Goal: Task Accomplishment & Management: Use online tool/utility

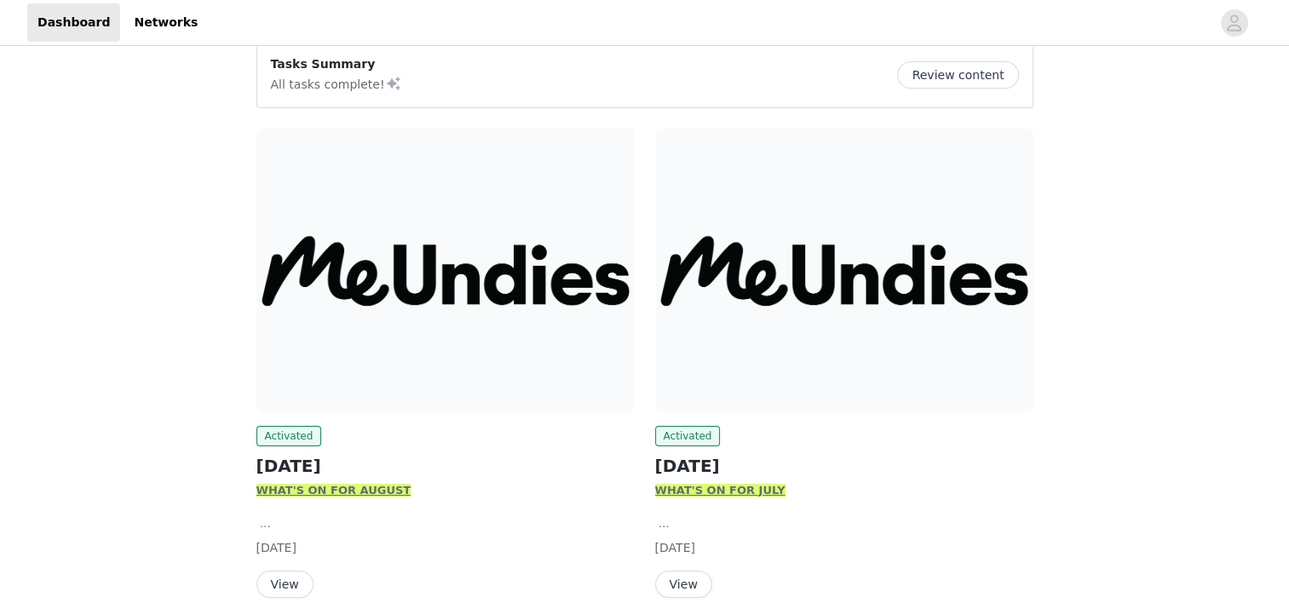
scroll to position [222, 0]
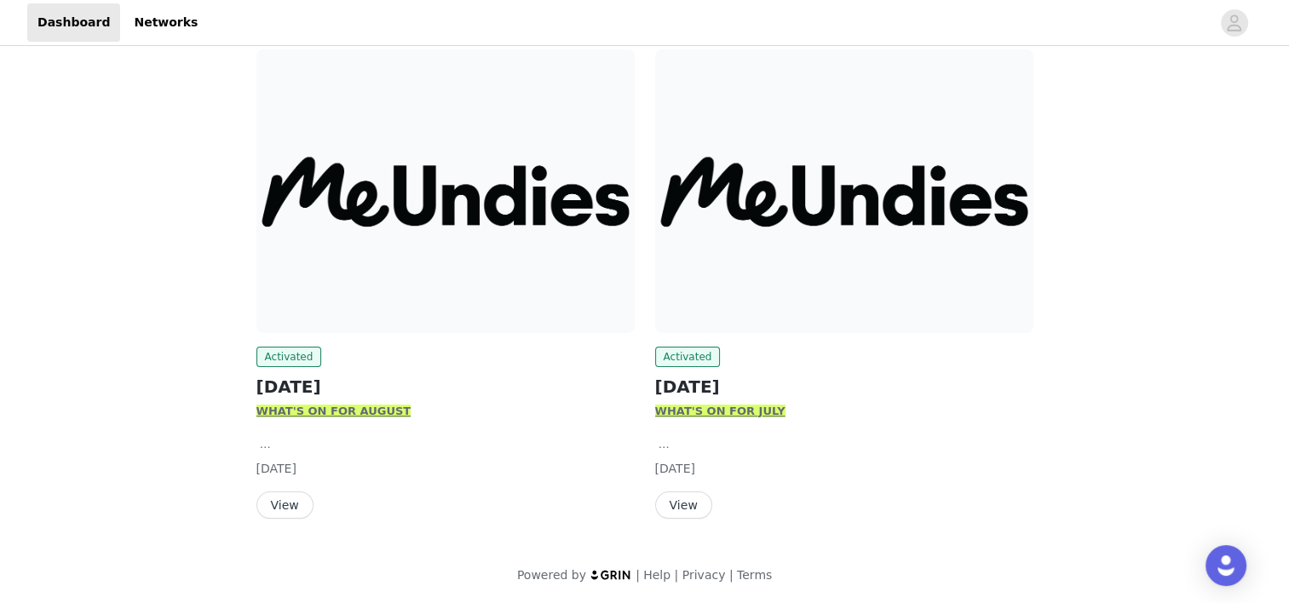
click at [283, 509] on button "View" at bounding box center [284, 505] width 57 height 27
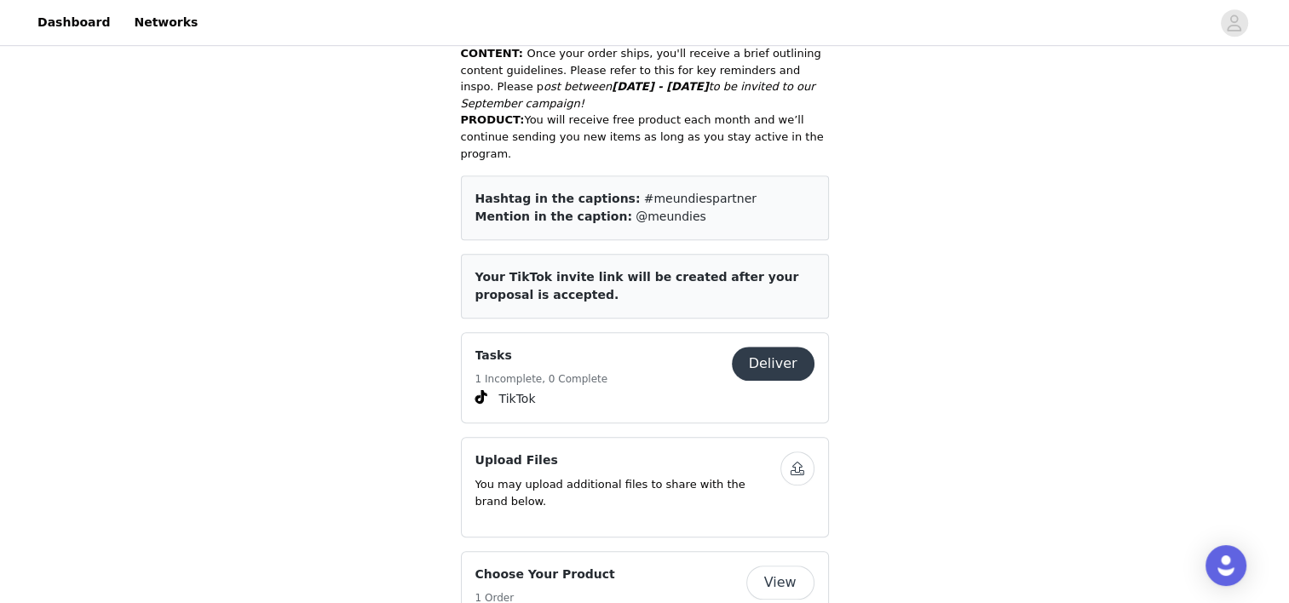
scroll to position [1039, 0]
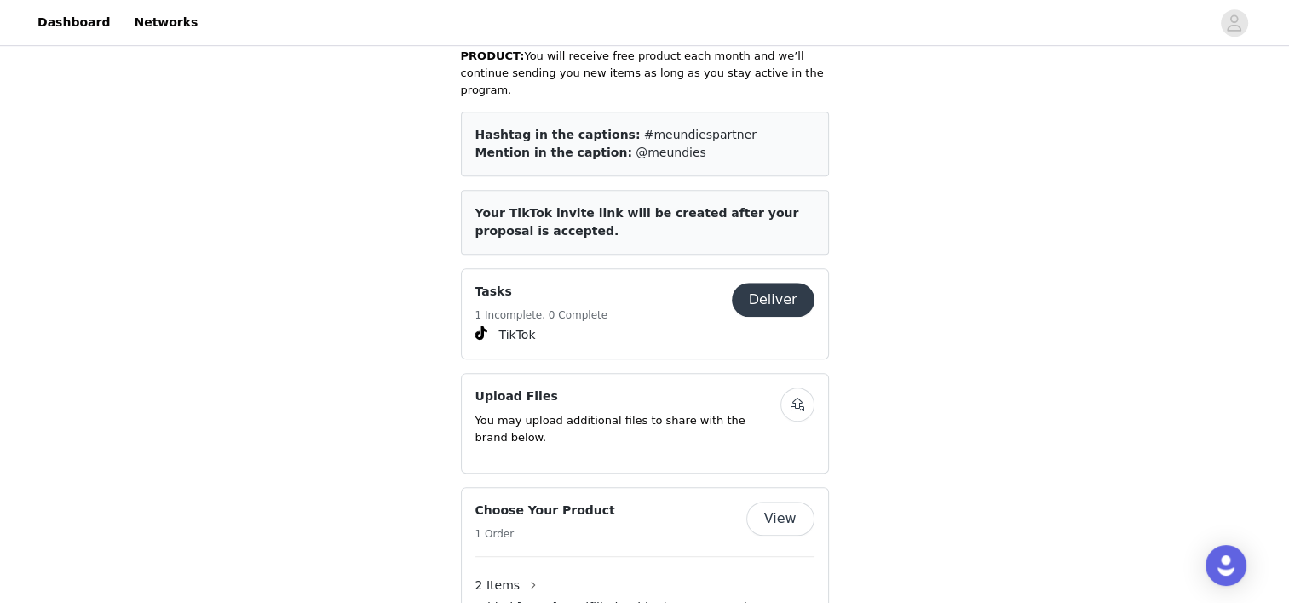
click at [757, 283] on button "Deliver" at bounding box center [773, 300] width 83 height 34
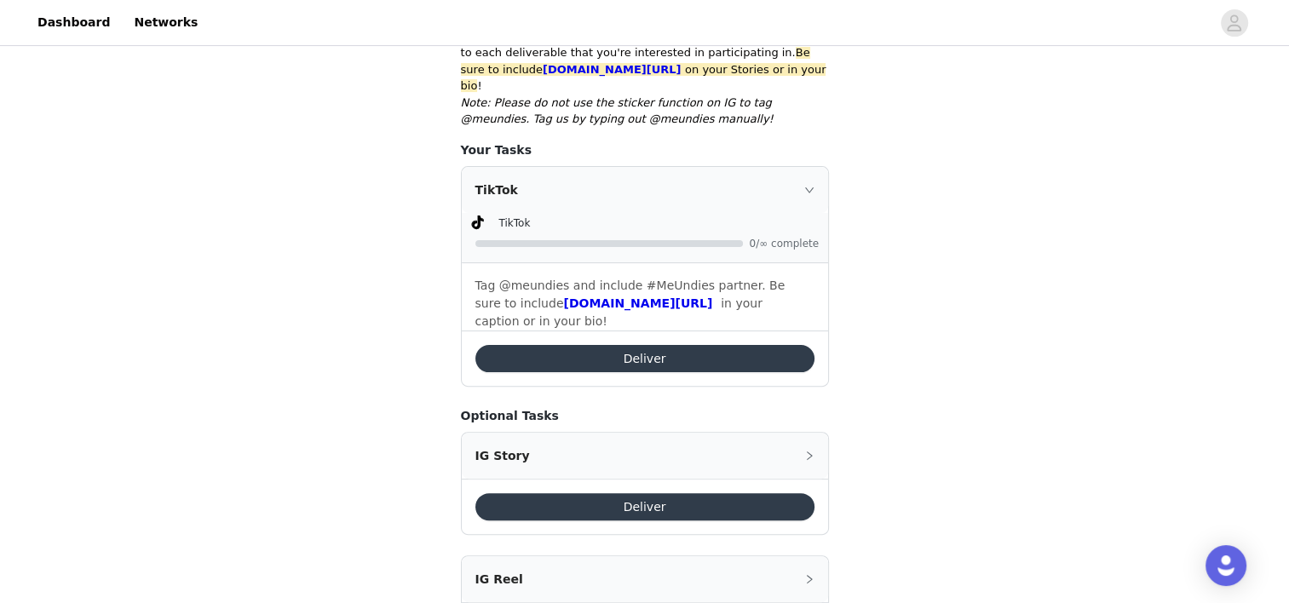
scroll to position [429, 0]
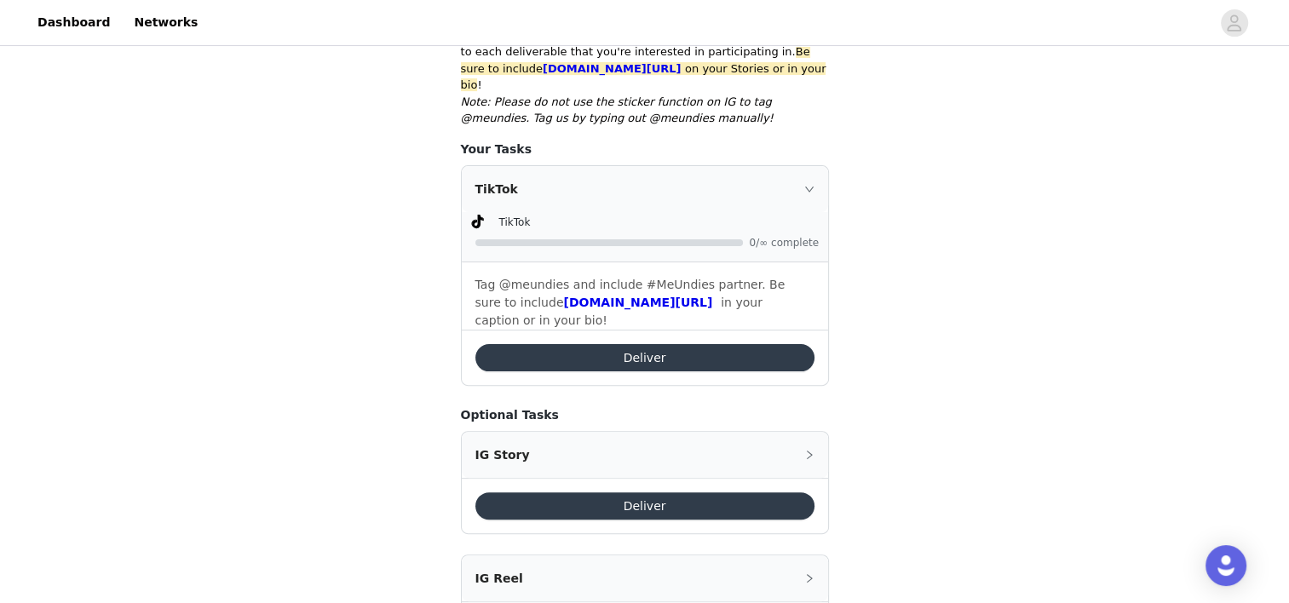
click at [665, 344] on button "Deliver" at bounding box center [644, 357] width 339 height 27
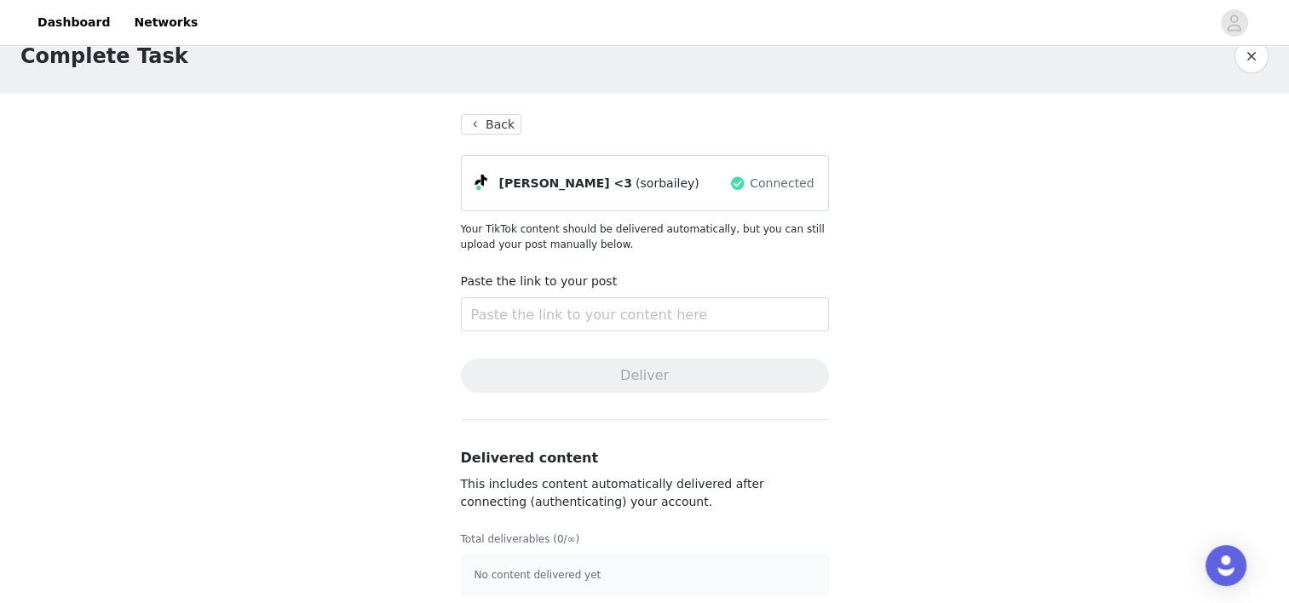
scroll to position [43, 0]
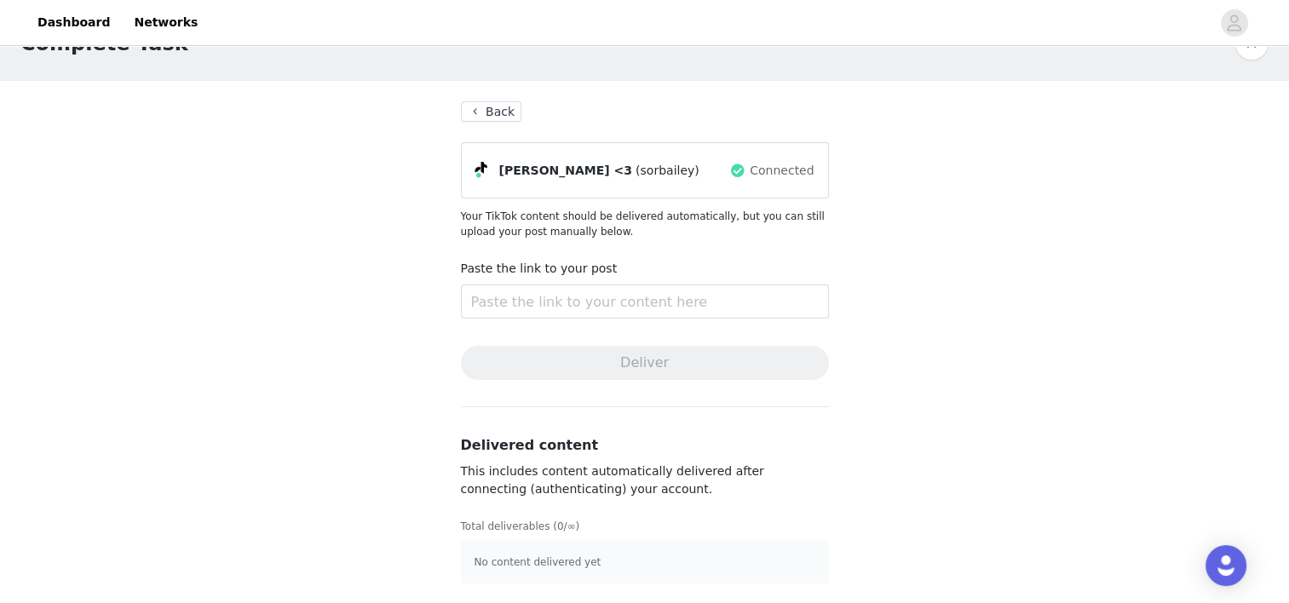
click at [538, 283] on div "Paste the link to your post" at bounding box center [645, 272] width 368 height 25
click at [540, 285] on input "text" at bounding box center [645, 302] width 368 height 34
paste input "[URL][DOMAIN_NAME]"
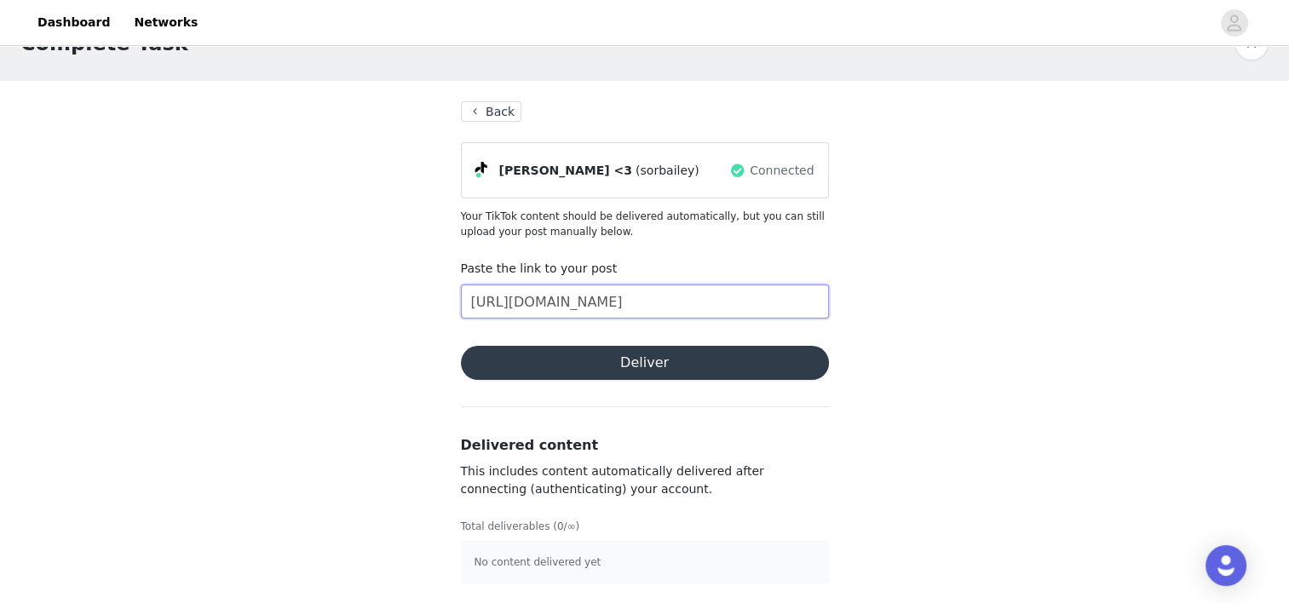
scroll to position [0, 487]
type input "[URL][DOMAIN_NAME]"
click at [613, 374] on button "Deliver" at bounding box center [645, 363] width 368 height 34
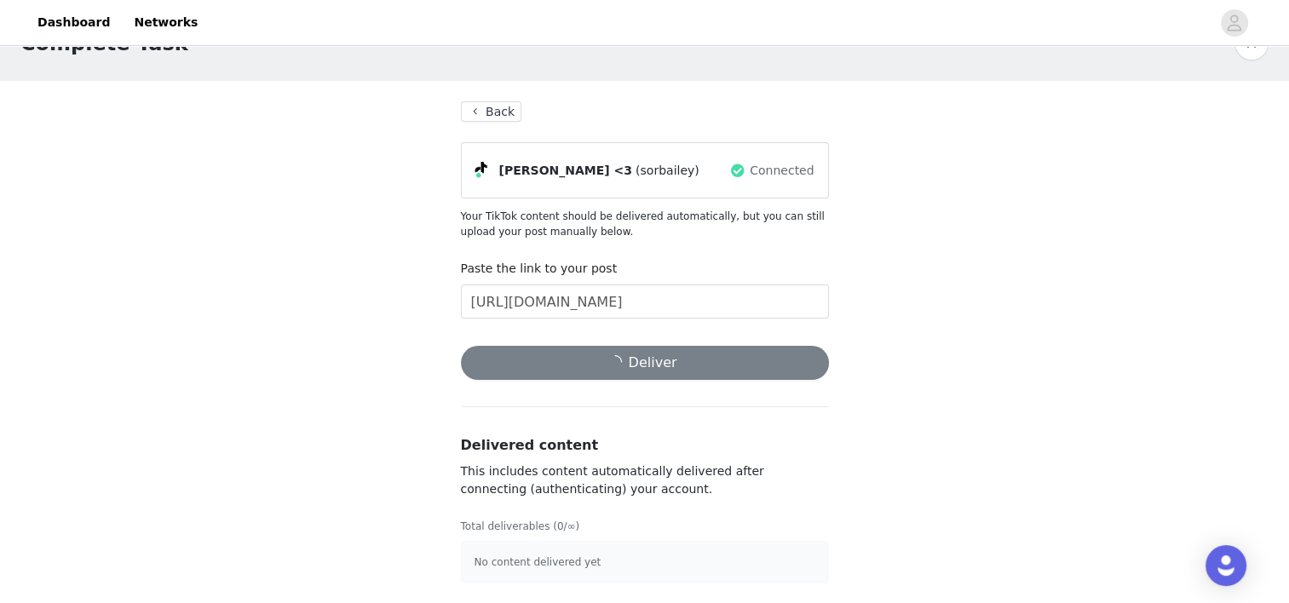
scroll to position [0, 0]
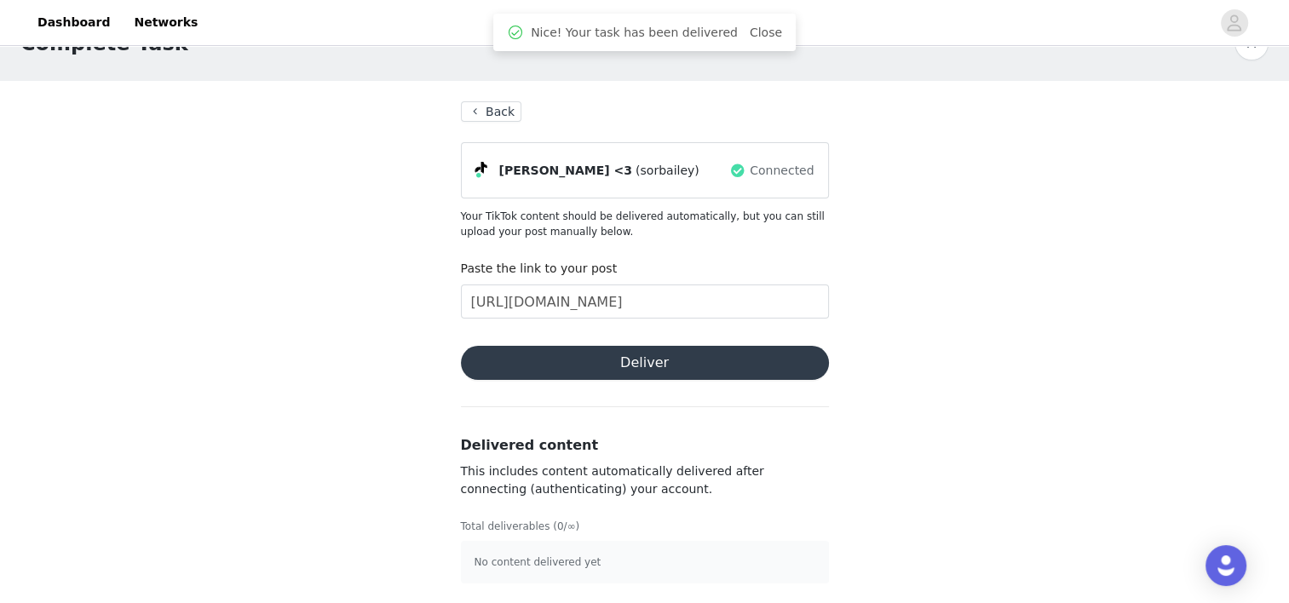
click at [745, 20] on div "Nice! Your task has been delivered Close" at bounding box center [644, 32] width 302 height 37
click at [751, 31] on link "Close" at bounding box center [766, 33] width 32 height 14
click at [490, 114] on button "Back" at bounding box center [491, 111] width 61 height 20
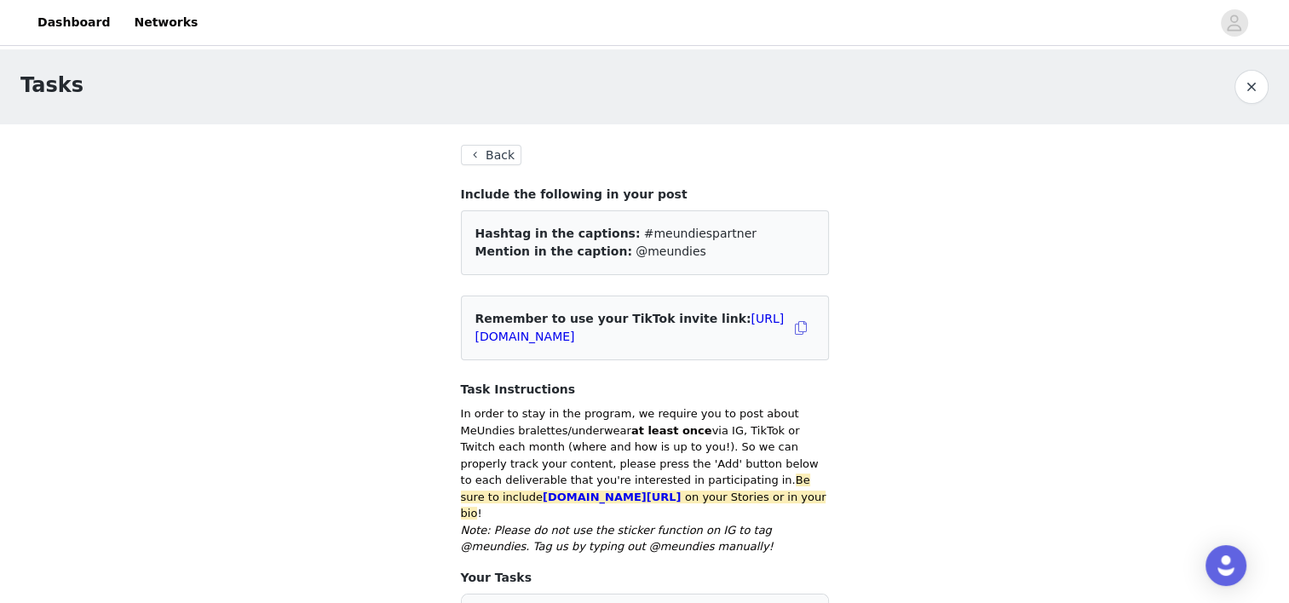
click at [494, 161] on button "Back" at bounding box center [491, 155] width 61 height 20
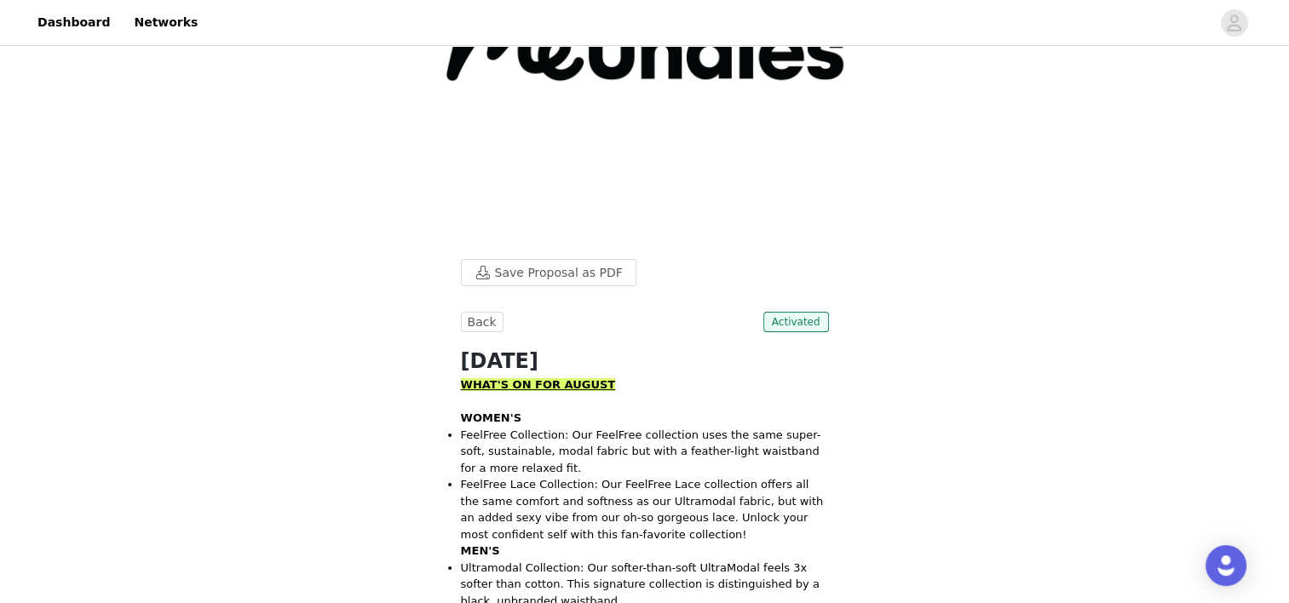
scroll to position [213, 0]
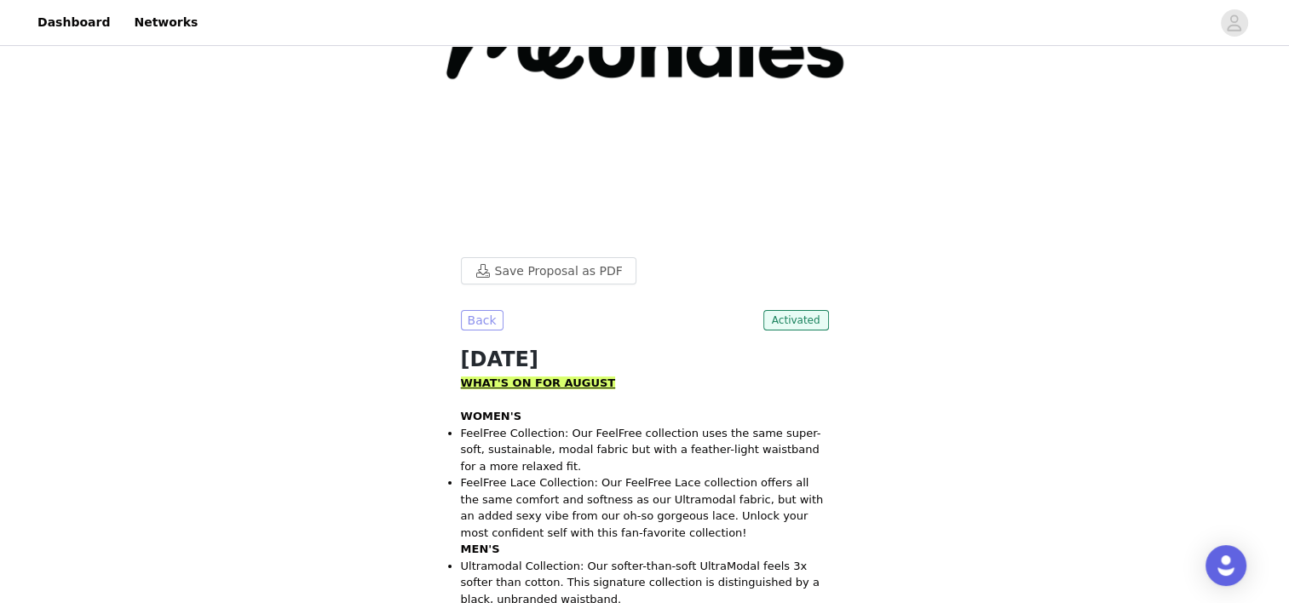
click at [494, 325] on button "Back" at bounding box center [482, 320] width 43 height 20
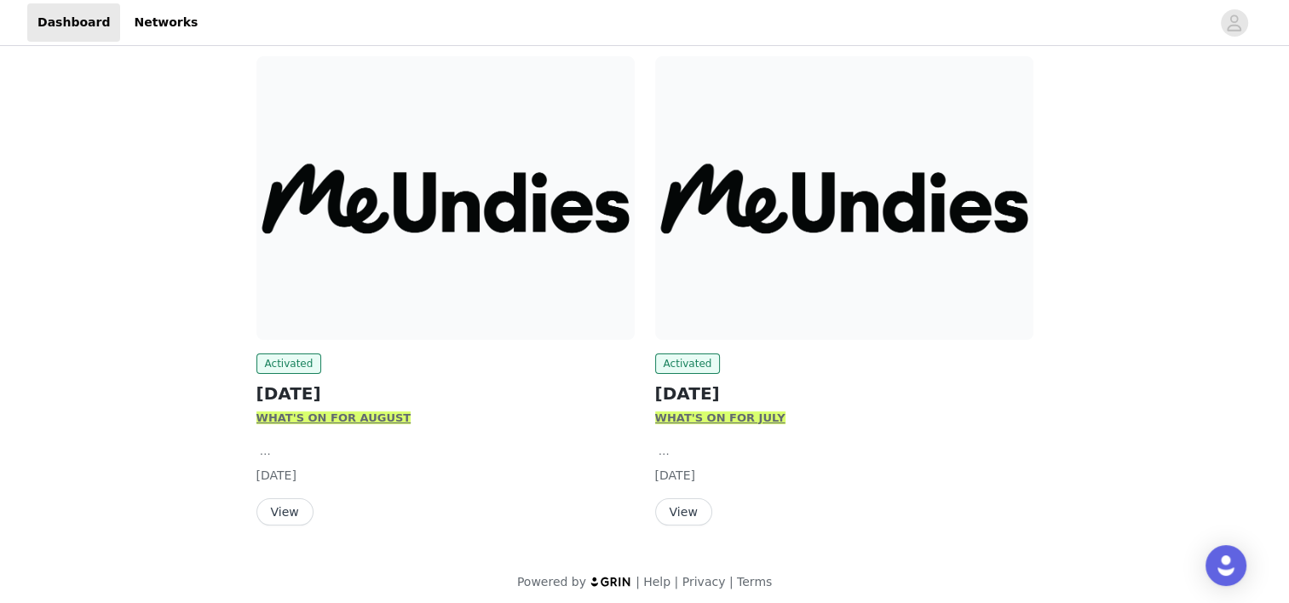
scroll to position [220, 0]
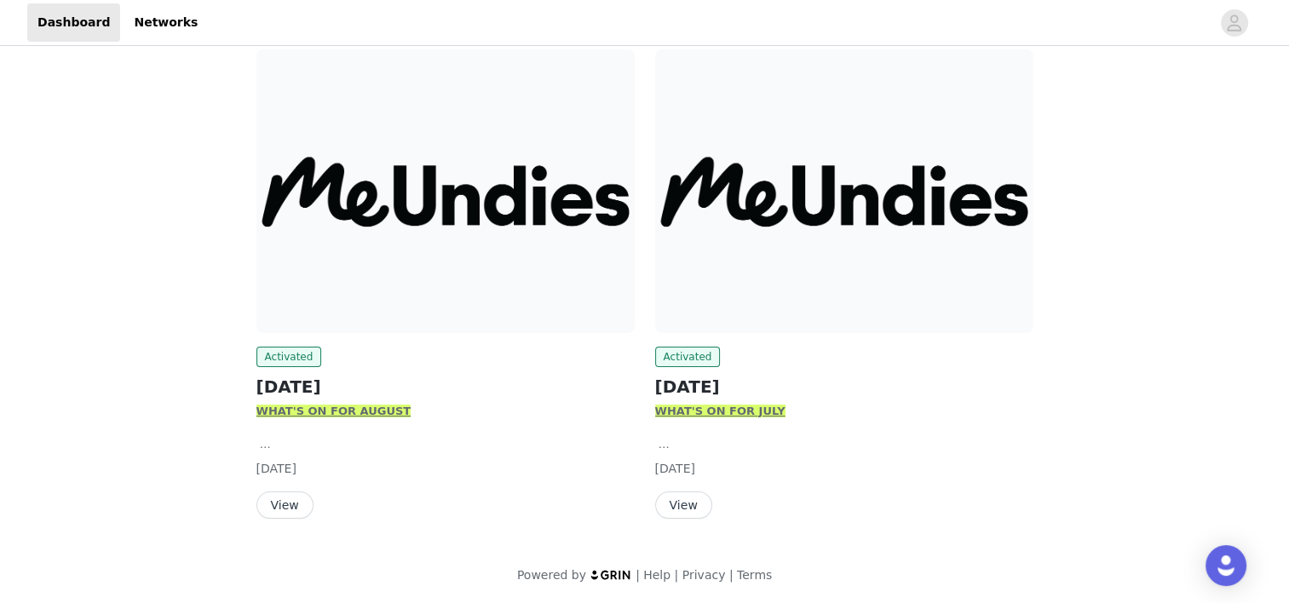
click at [300, 498] on button "View" at bounding box center [284, 505] width 57 height 27
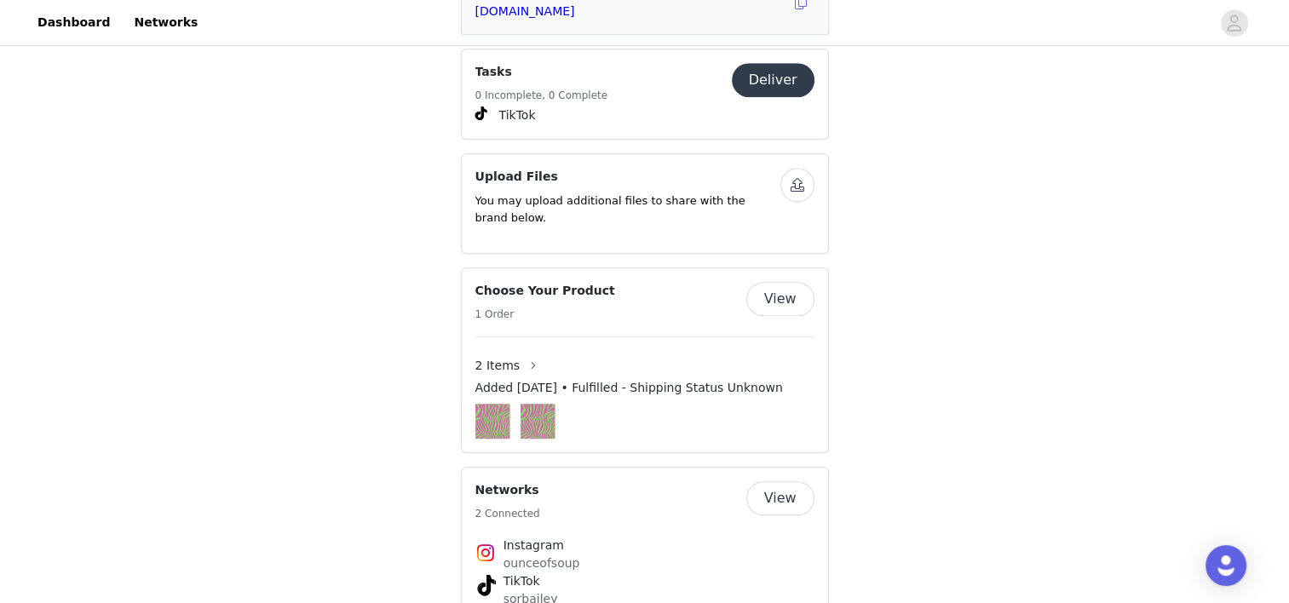
scroll to position [1033, 0]
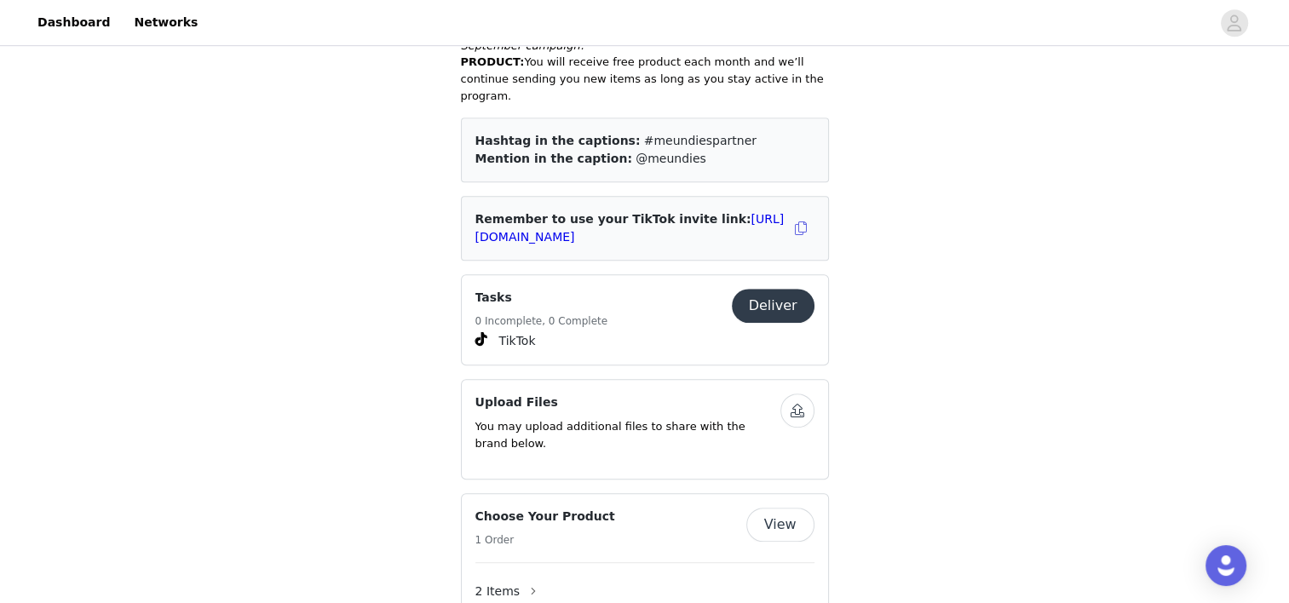
click at [779, 289] on button "Deliver" at bounding box center [773, 306] width 83 height 34
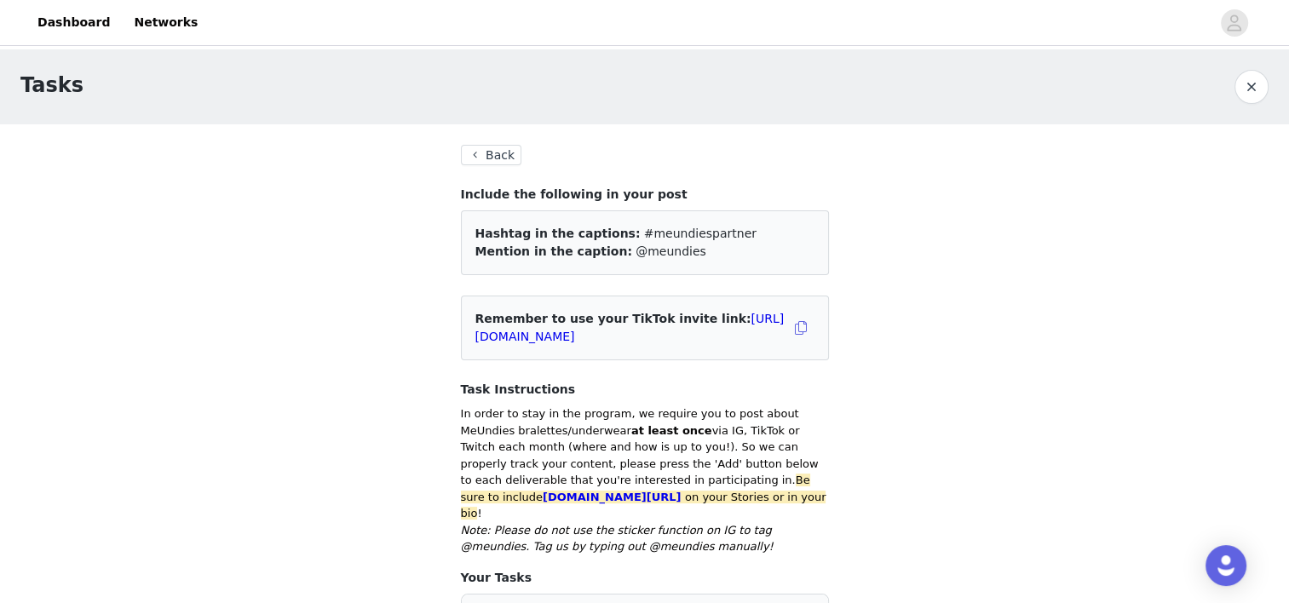
click at [492, 153] on button "Back" at bounding box center [491, 155] width 61 height 20
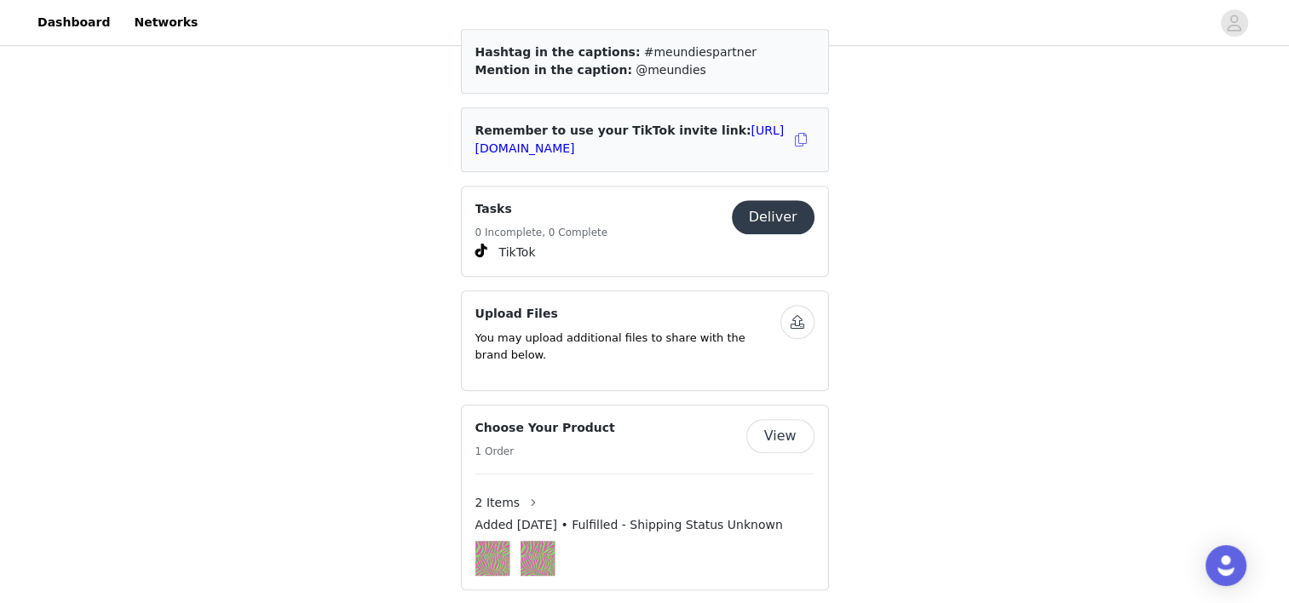
scroll to position [1121, 0]
click at [767, 200] on button "Deliver" at bounding box center [773, 217] width 83 height 34
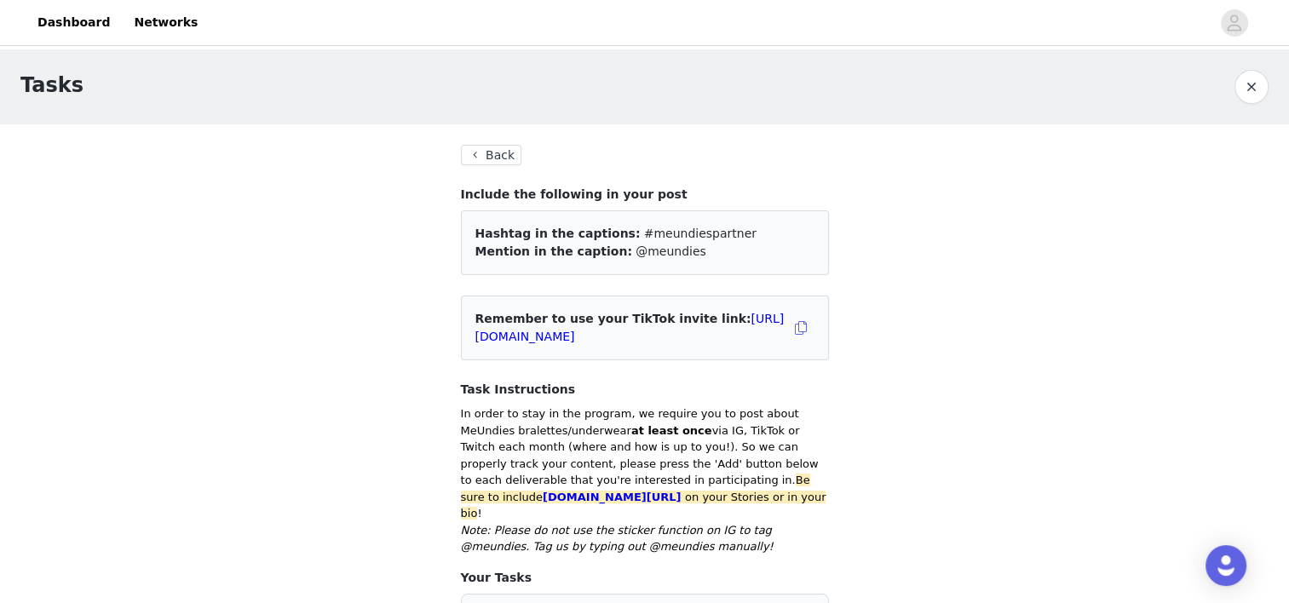
click at [491, 153] on button "Back" at bounding box center [491, 155] width 61 height 20
